Goal: Find specific page/section: Find specific page/section

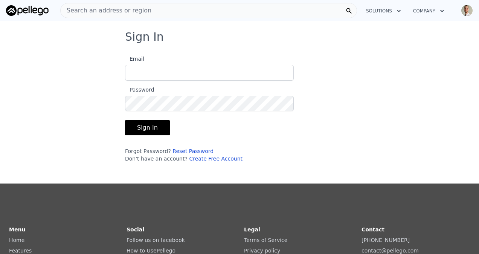
type input "[EMAIL_ADDRESS][DOMAIN_NAME]"
click at [139, 126] on button "Sign In" at bounding box center [147, 127] width 45 height 15
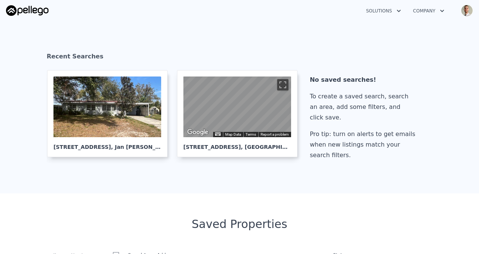
scroll to position [25, 0]
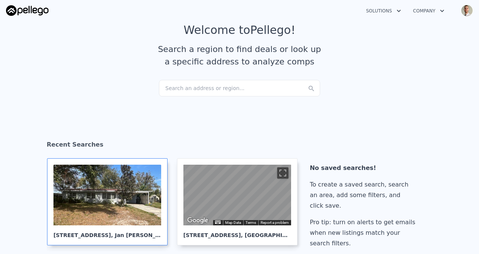
click at [117, 190] on div at bounding box center [107, 195] width 108 height 61
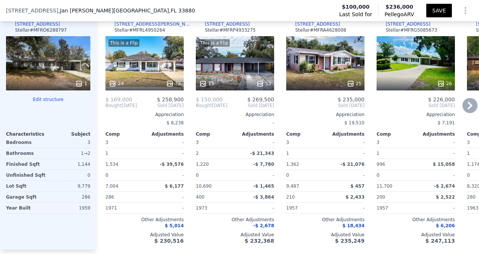
scroll to position [850, 0]
